Goal: Find specific page/section: Find specific page/section

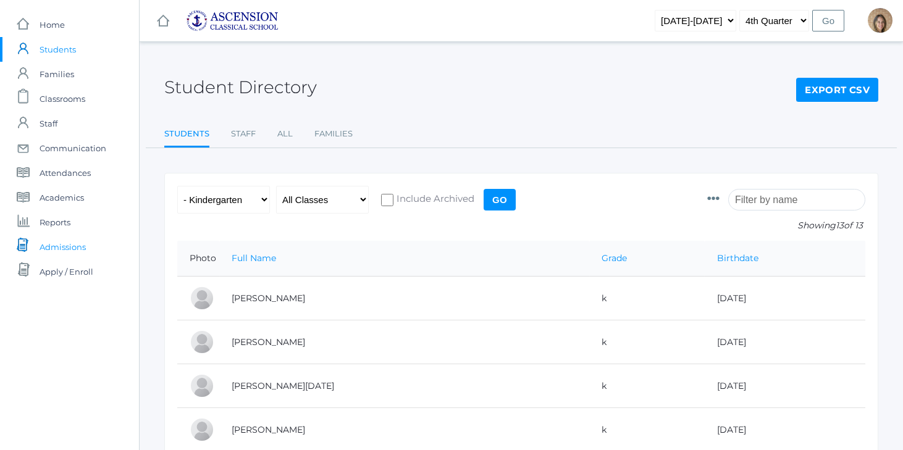
click at [60, 238] on span "Admissions" at bounding box center [63, 247] width 46 height 25
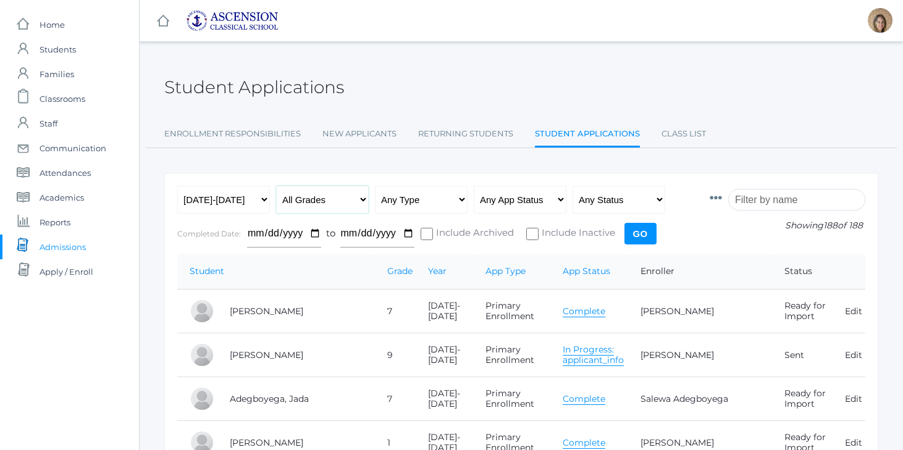
click at [316, 197] on select "All Grades Grammar - Kindergarten - 1st Grade - 2nd Grade - 3rd Grade - 4th Gra…" at bounding box center [322, 200] width 93 height 28
click at [405, 198] on select "Any Type New Student - Promoted - Not Promoted All Enrollment - Primary - Secon…" at bounding box center [421, 200] width 93 height 28
click at [521, 204] on select "Any App Status Not Started In Progress Complete" at bounding box center [520, 200] width 93 height 28
select select "complete"
click at [636, 240] on input "Go" at bounding box center [641, 234] width 32 height 22
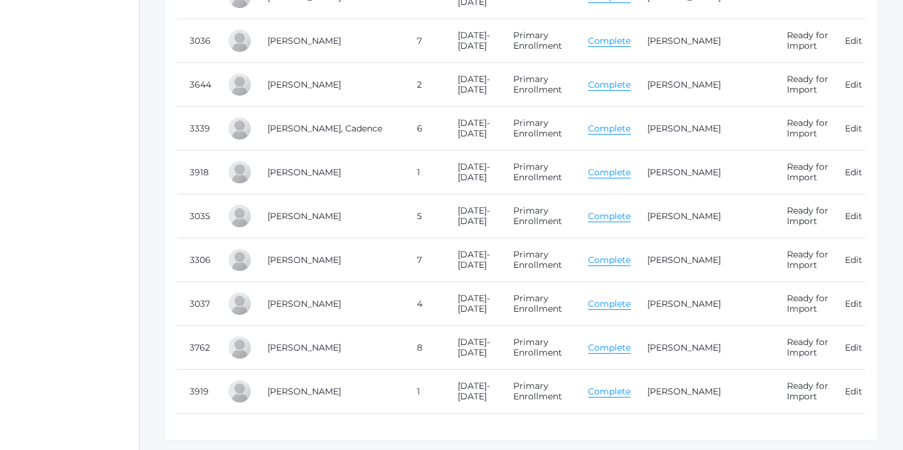
scroll to position [6824, 0]
